Goal: Transaction & Acquisition: Purchase product/service

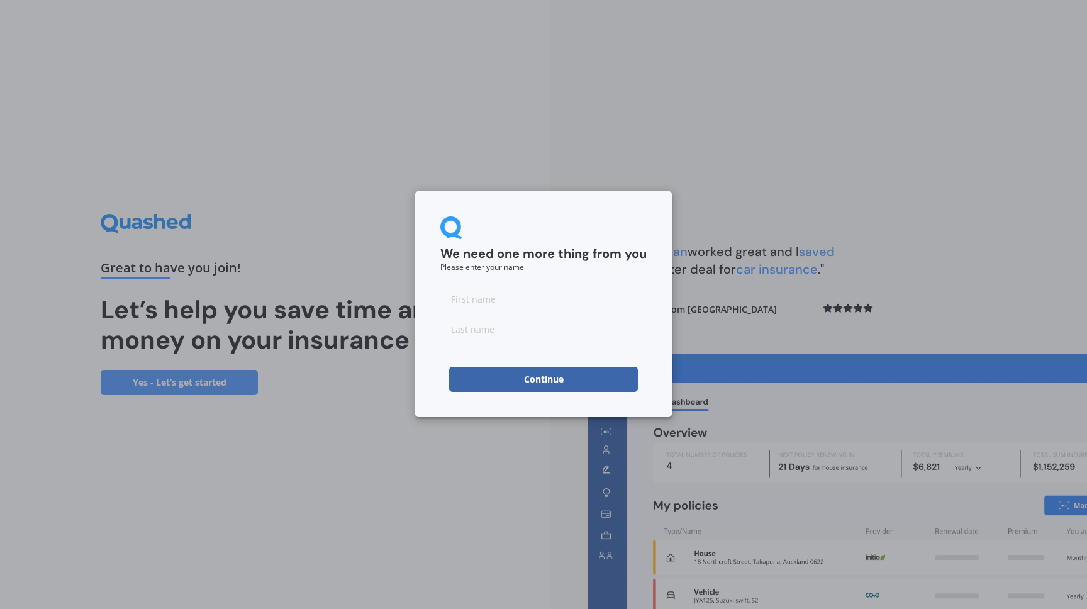
click at [491, 302] on input at bounding box center [543, 298] width 206 height 25
type input "[PERSON_NAME]"
click at [479, 332] on input at bounding box center [543, 328] width 206 height 25
type input "[PERSON_NAME]"
click at [509, 377] on button "Continue" at bounding box center [543, 379] width 189 height 25
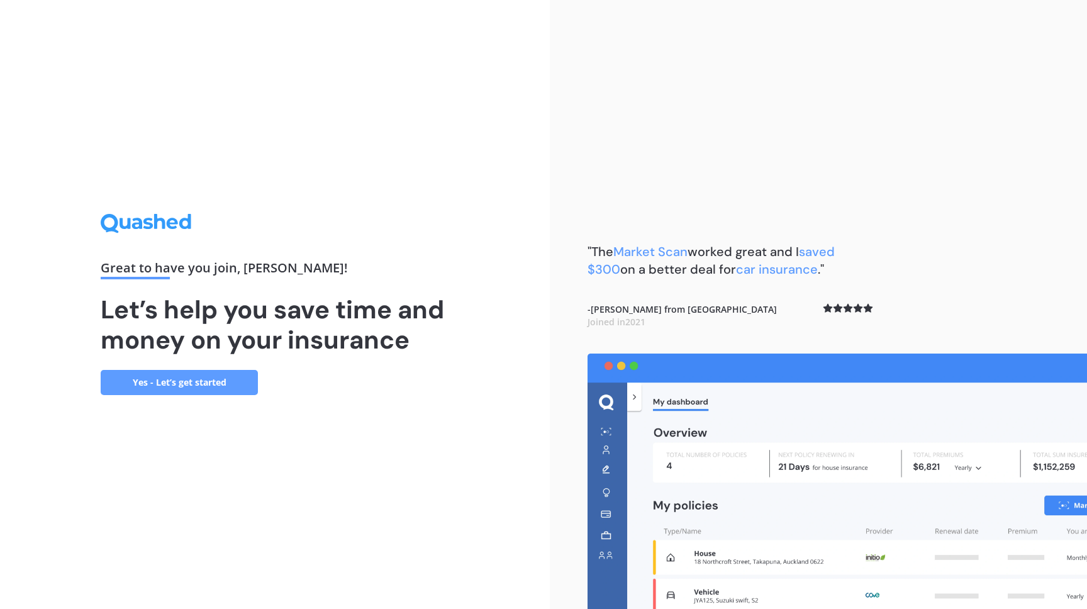
click at [172, 387] on link "Yes - Let’s get started" at bounding box center [179, 382] width 157 height 25
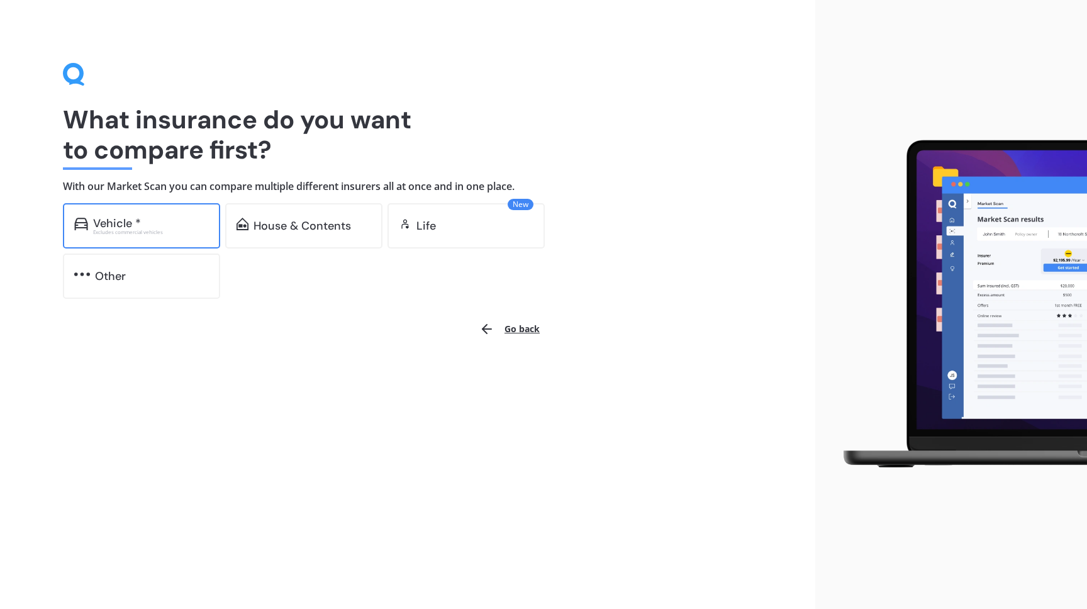
click at [164, 232] on div "Excludes commercial vehicles" at bounding box center [151, 232] width 116 height 5
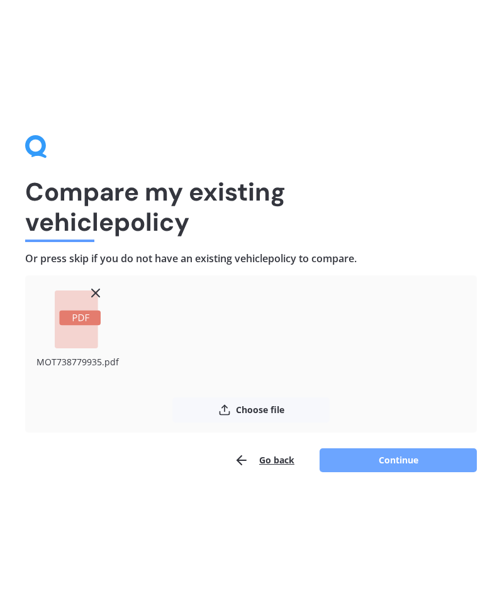
click at [389, 462] on button "Continue" at bounding box center [398, 461] width 157 height 24
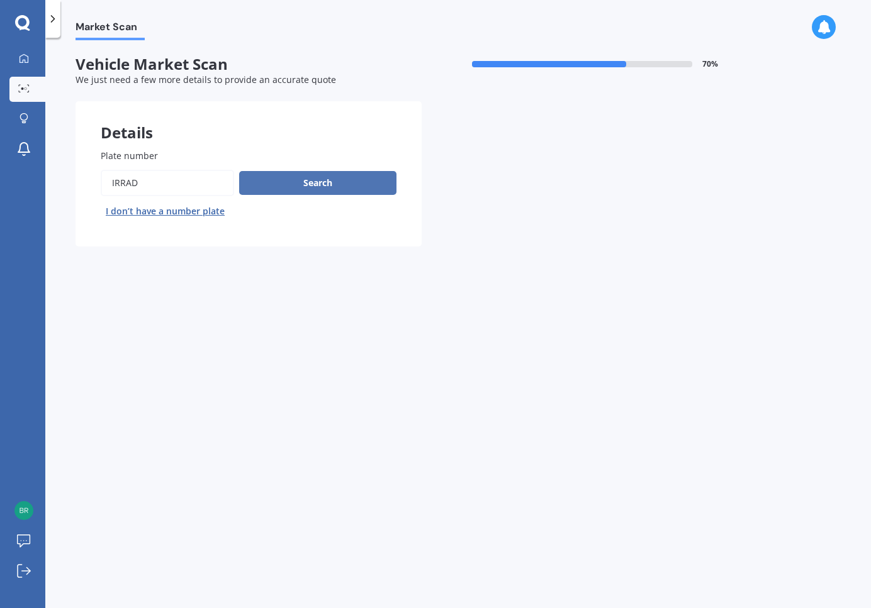
click at [323, 187] on button "Search" at bounding box center [317, 183] width 157 height 24
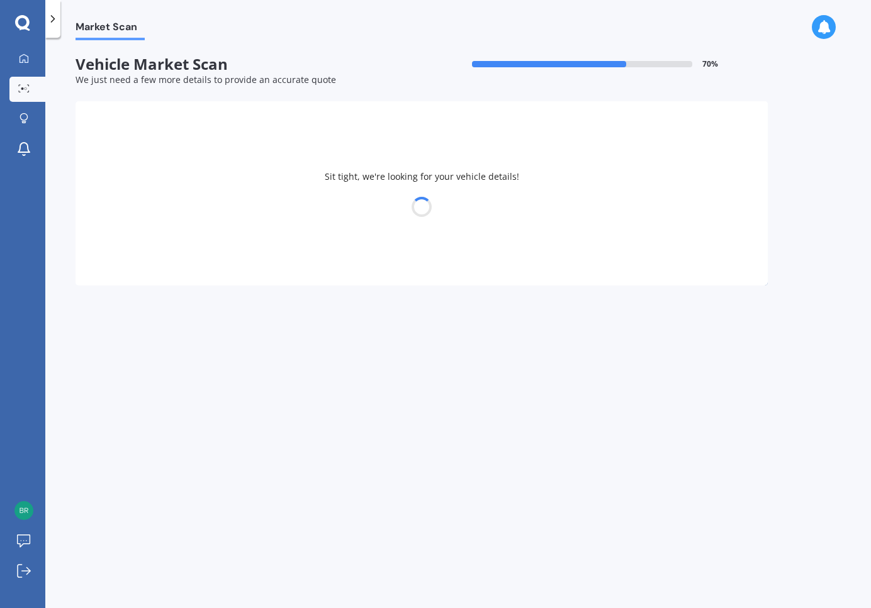
select select "TESLA"
select select "S"
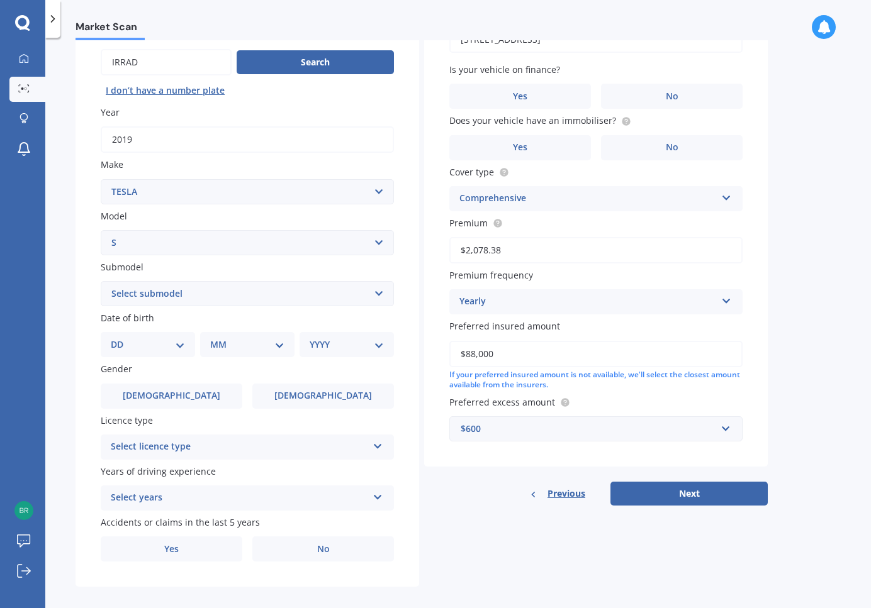
scroll to position [134, 0]
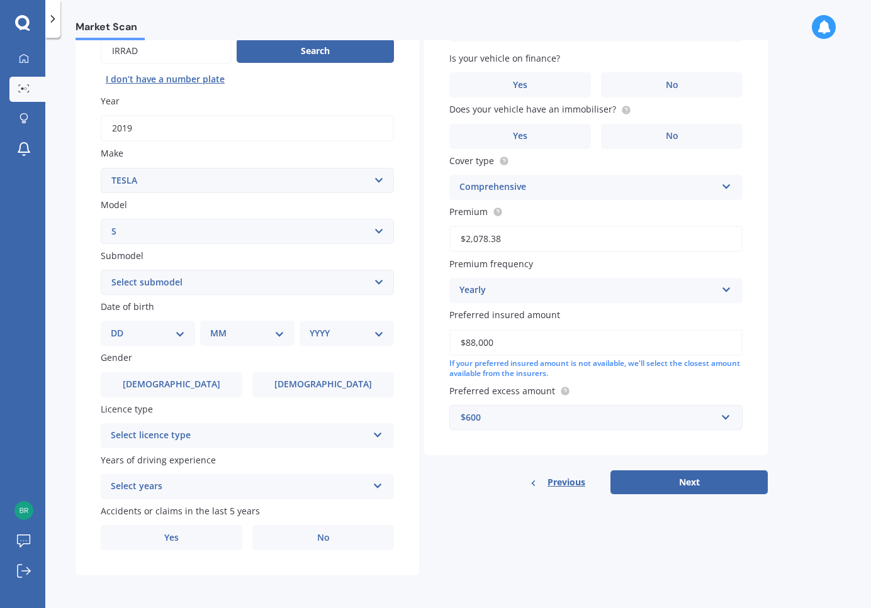
click at [381, 432] on icon at bounding box center [377, 432] width 11 height 9
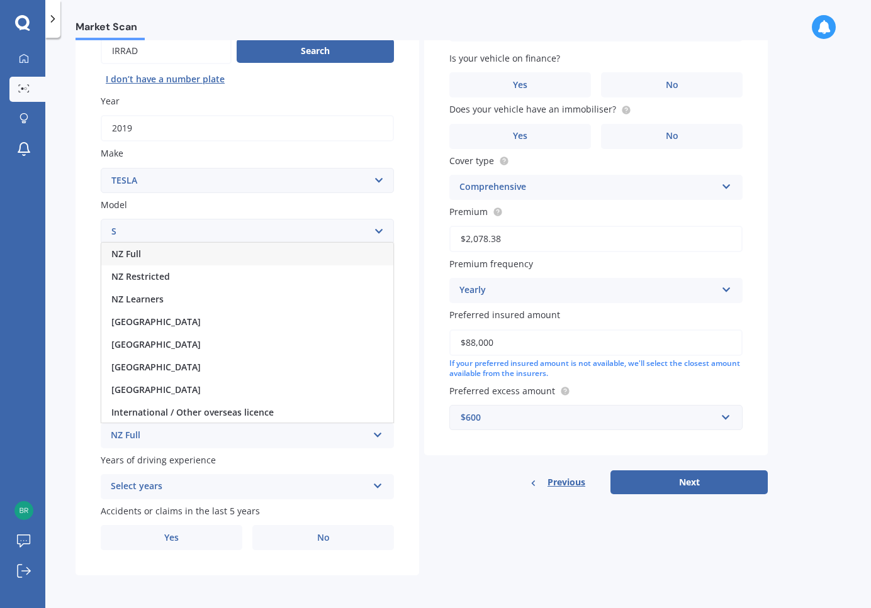
click at [219, 255] on div "NZ Full" at bounding box center [247, 254] width 292 height 23
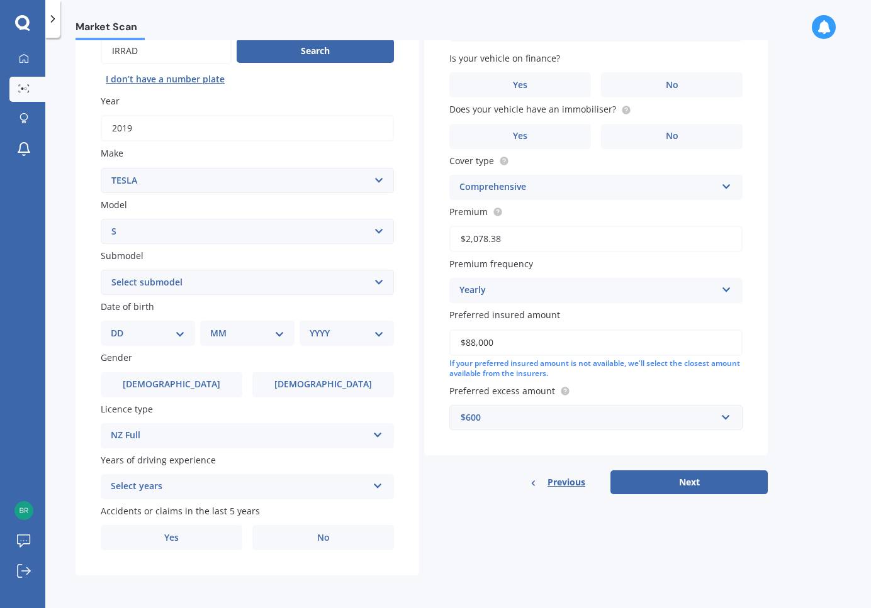
click at [376, 488] on icon at bounding box center [377, 483] width 11 height 9
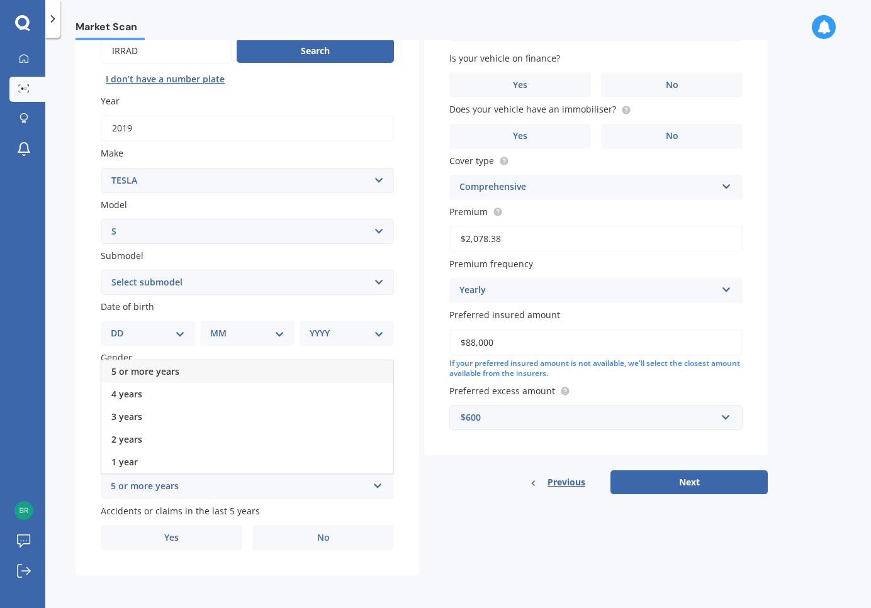
click at [211, 368] on div "5 or more years" at bounding box center [247, 371] width 292 height 23
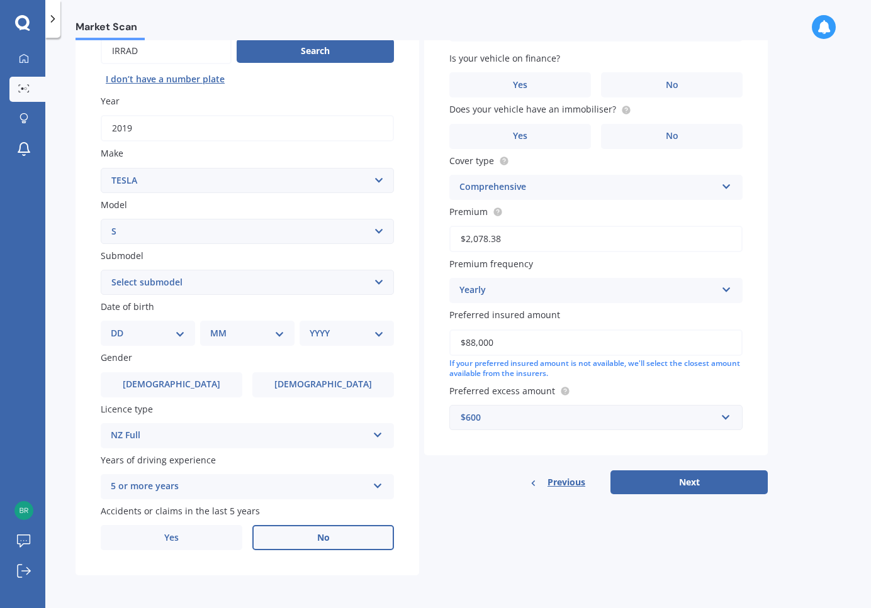
click at [295, 537] on label "No" at bounding box center [323, 537] width 142 height 25
click at [0, 0] on input "No" at bounding box center [0, 0] width 0 height 0
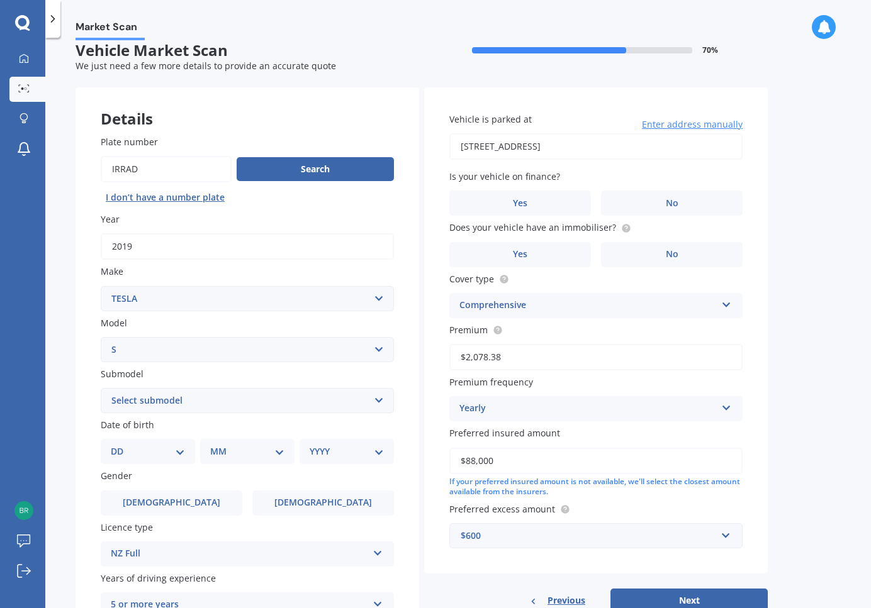
scroll to position [8, 0]
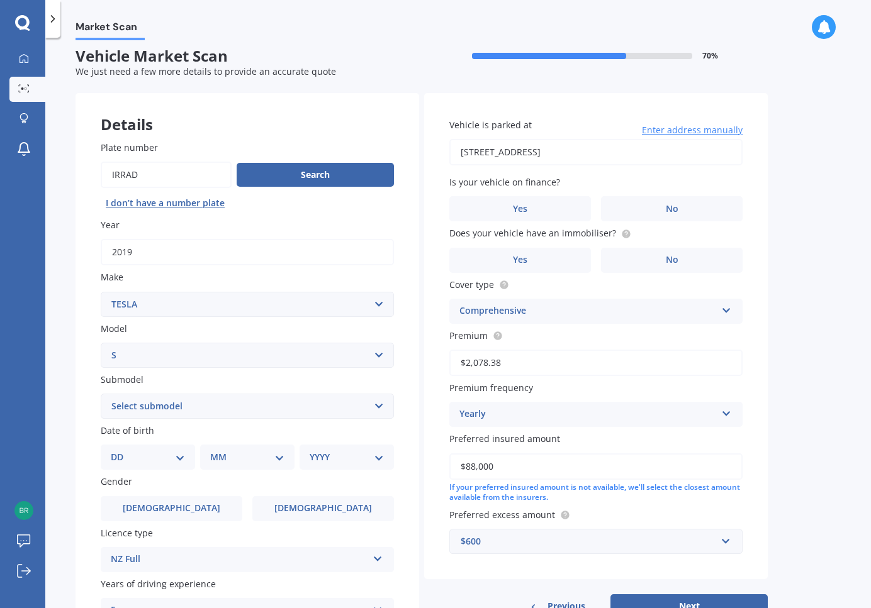
select select "EV"
click option "EV" at bounding box center [0, 0] width 0 height 0
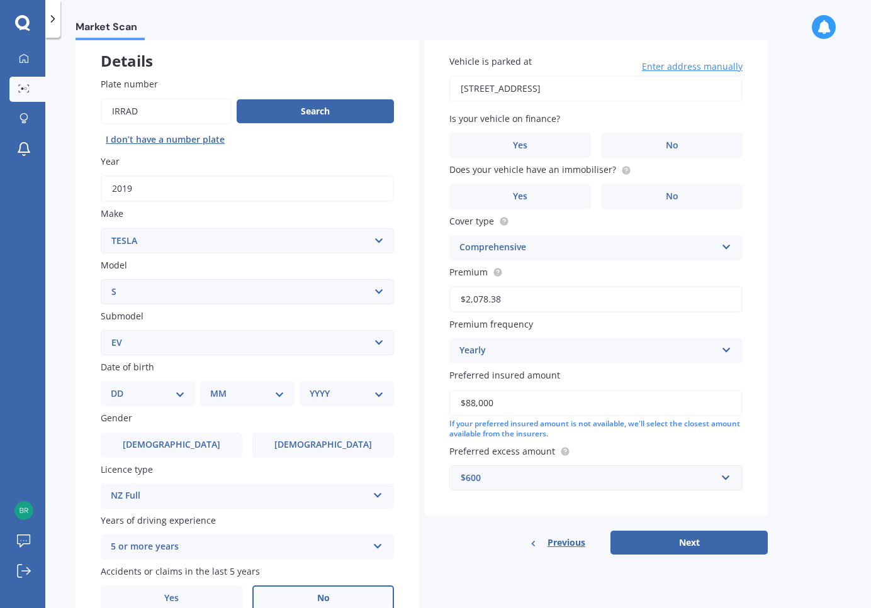
scroll to position [79, 0]
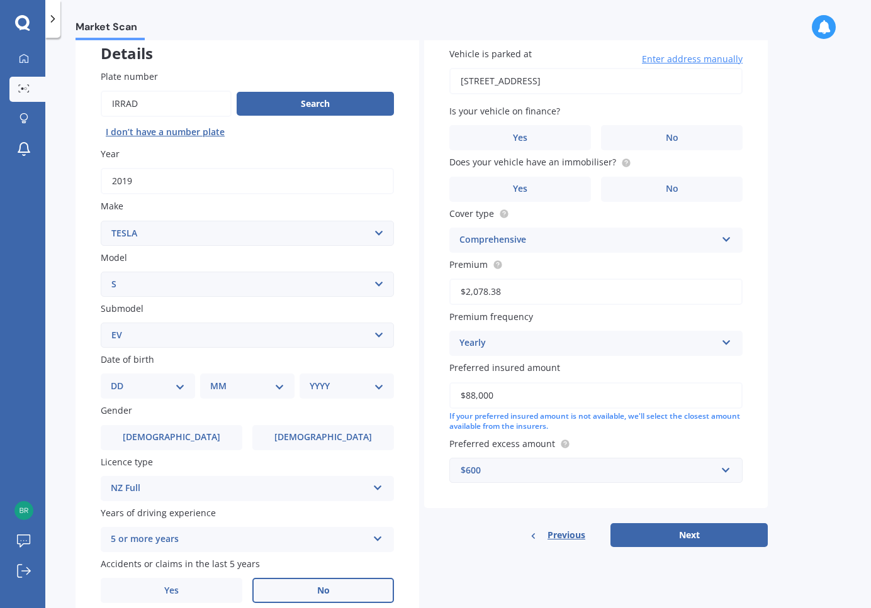
click at [111, 379] on select "DD 01 02 03 04 05 06 07 08 09 10 11 12 13 14 15 16 17 18 19 20 21 22 23 24 25 2…" at bounding box center [148, 386] width 74 height 14
select select "29"
click option "29" at bounding box center [0, 0] width 0 height 0
select select "10"
click option "10" at bounding box center [0, 0] width 0 height 0
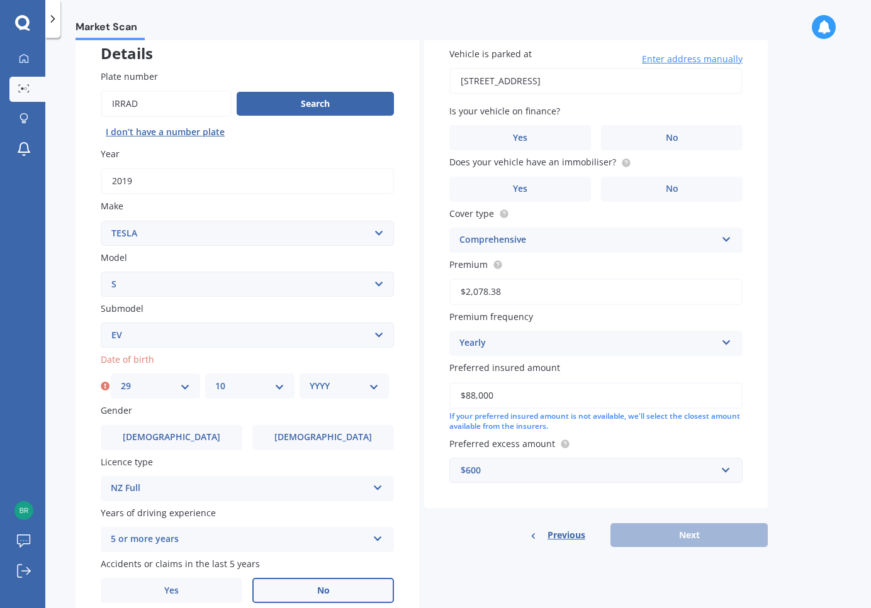
click at [310, 379] on select "YYYY 2025 2024 2023 2022 2021 2020 2019 2018 2017 2016 2015 2014 2013 2012 2011…" at bounding box center [344, 386] width 69 height 14
select select "1966"
click option "1966" at bounding box center [0, 0] width 0 height 0
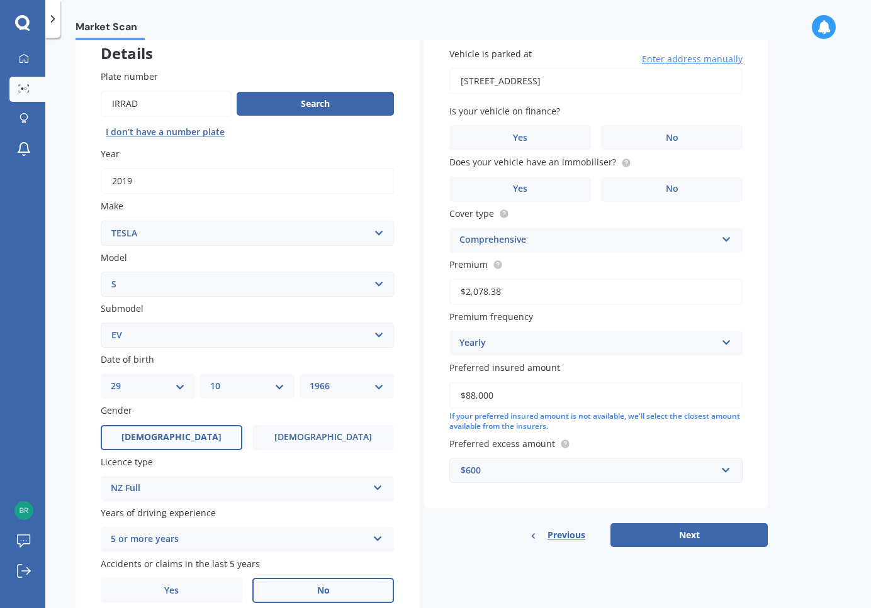
click at [187, 450] on label "[DEMOGRAPHIC_DATA]" at bounding box center [172, 437] width 142 height 25
click at [0, 0] on input "[DEMOGRAPHIC_DATA]" at bounding box center [0, 0] width 0 height 0
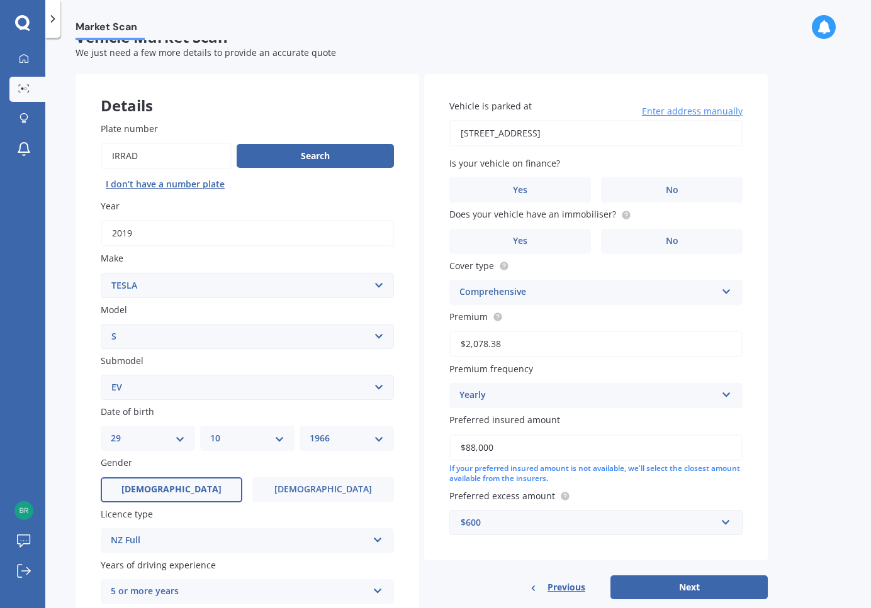
scroll to position [30, 0]
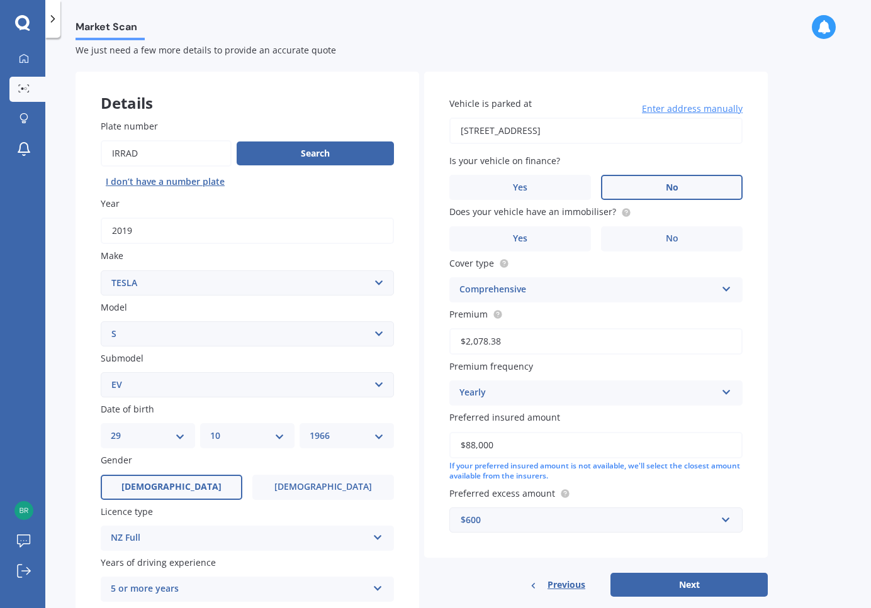
click at [654, 186] on label "No" at bounding box center [672, 187] width 142 height 25
click at [0, 0] on input "No" at bounding box center [0, 0] width 0 height 0
click at [570, 242] on label "Yes" at bounding box center [520, 238] width 142 height 25
click at [0, 0] on input "Yes" at bounding box center [0, 0] width 0 height 0
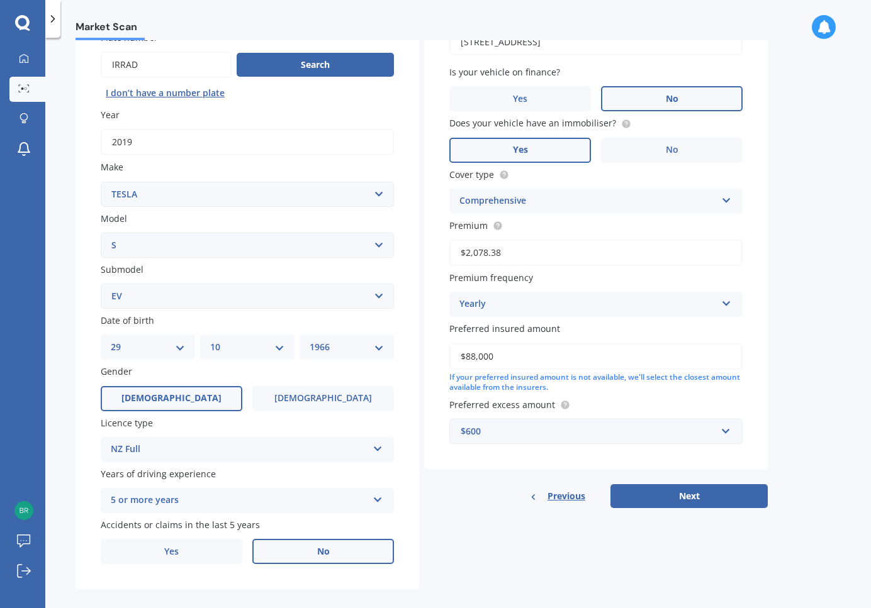
scroll to position [134, 0]
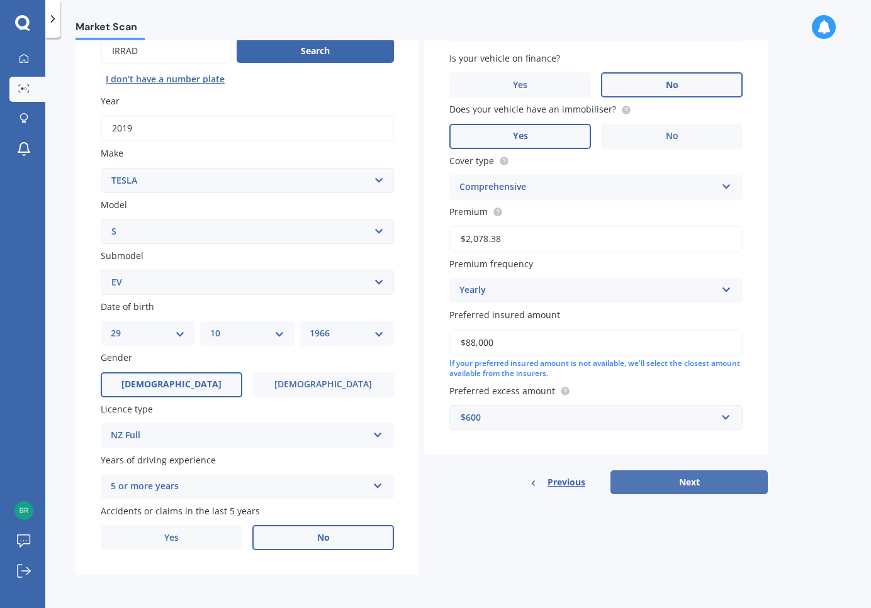
click at [662, 477] on button "Next" at bounding box center [688, 483] width 157 height 24
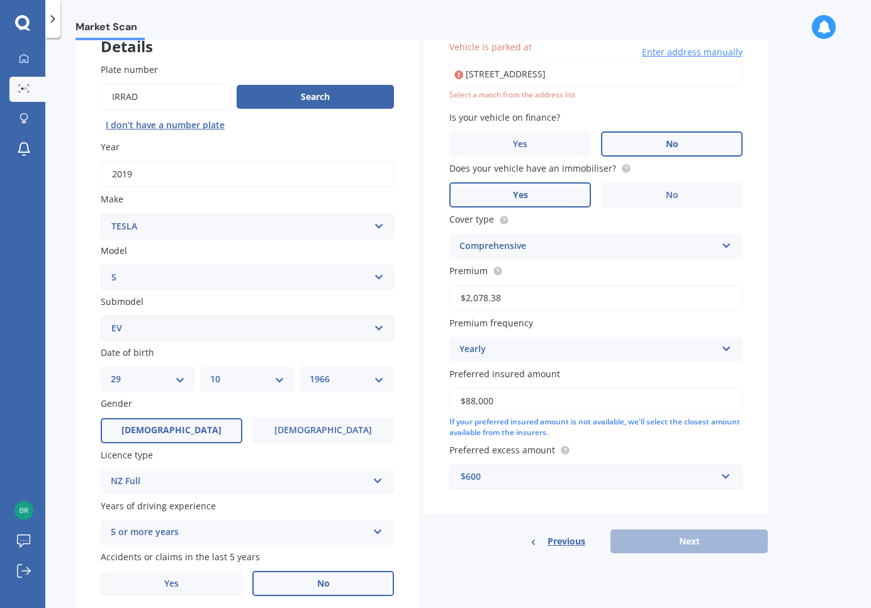
scroll to position [86, 0]
type input "[STREET_ADDRESS]"
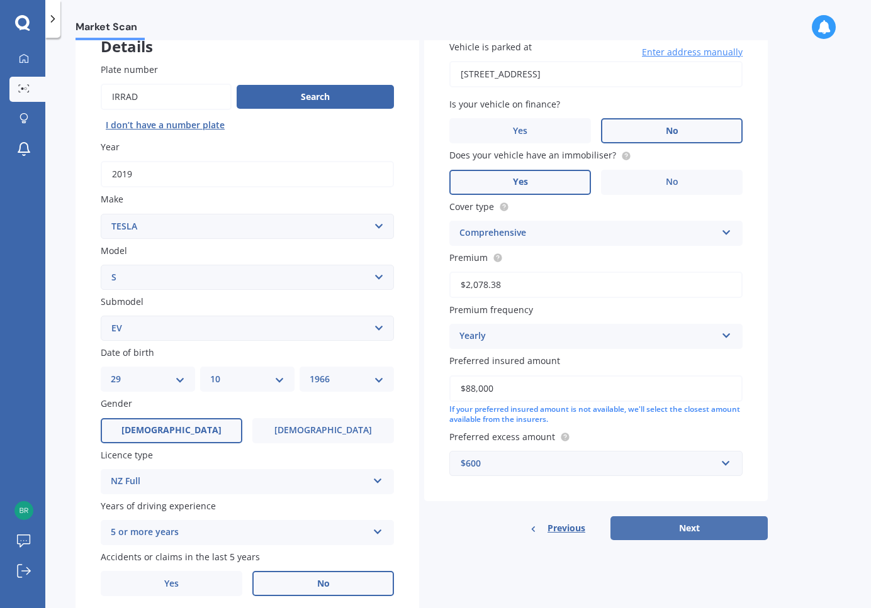
click at [681, 535] on button "Next" at bounding box center [688, 529] width 157 height 24
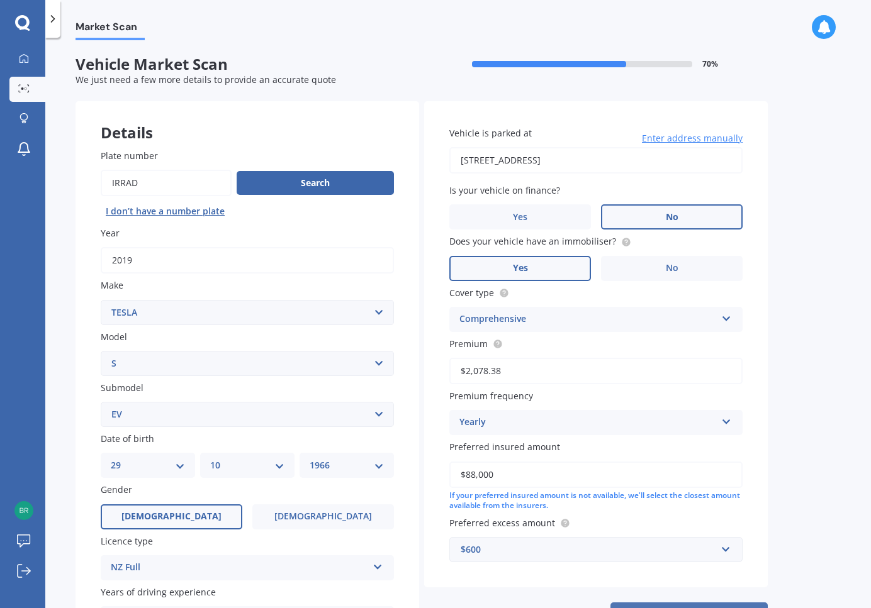
select select "29"
select select "10"
select select "1966"
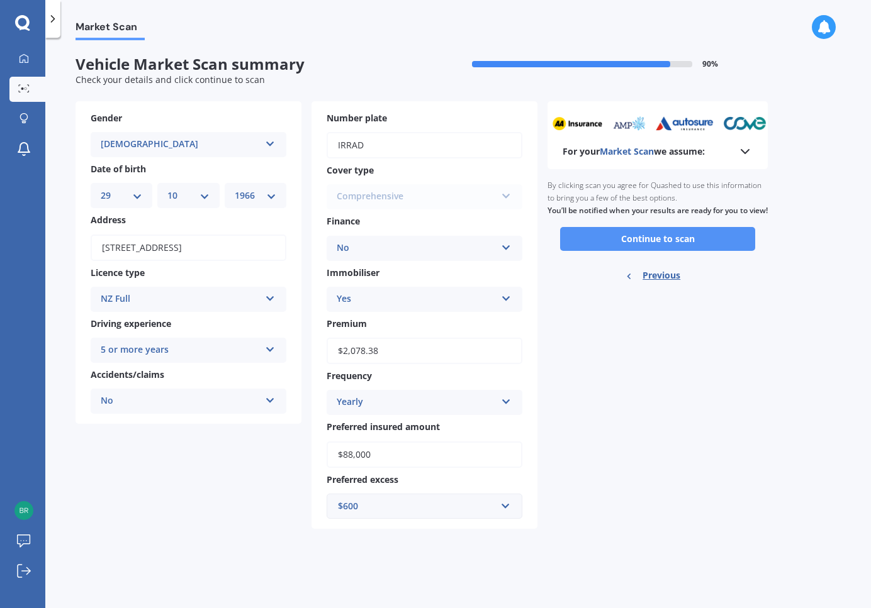
click at [667, 251] on button "Continue to scan" at bounding box center [657, 239] width 195 height 24
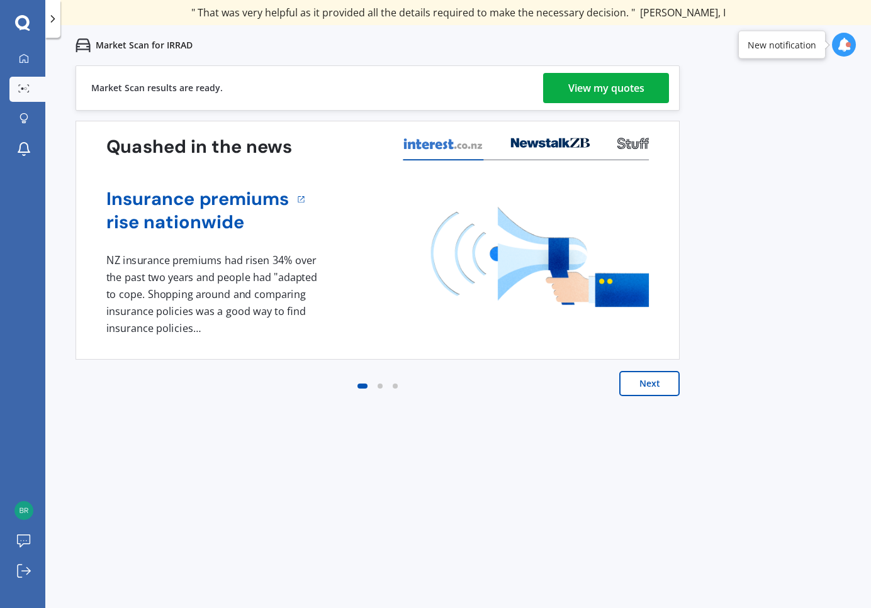
click at [592, 87] on div "View my quotes" at bounding box center [606, 88] width 76 height 30
